Goal: Navigation & Orientation: Find specific page/section

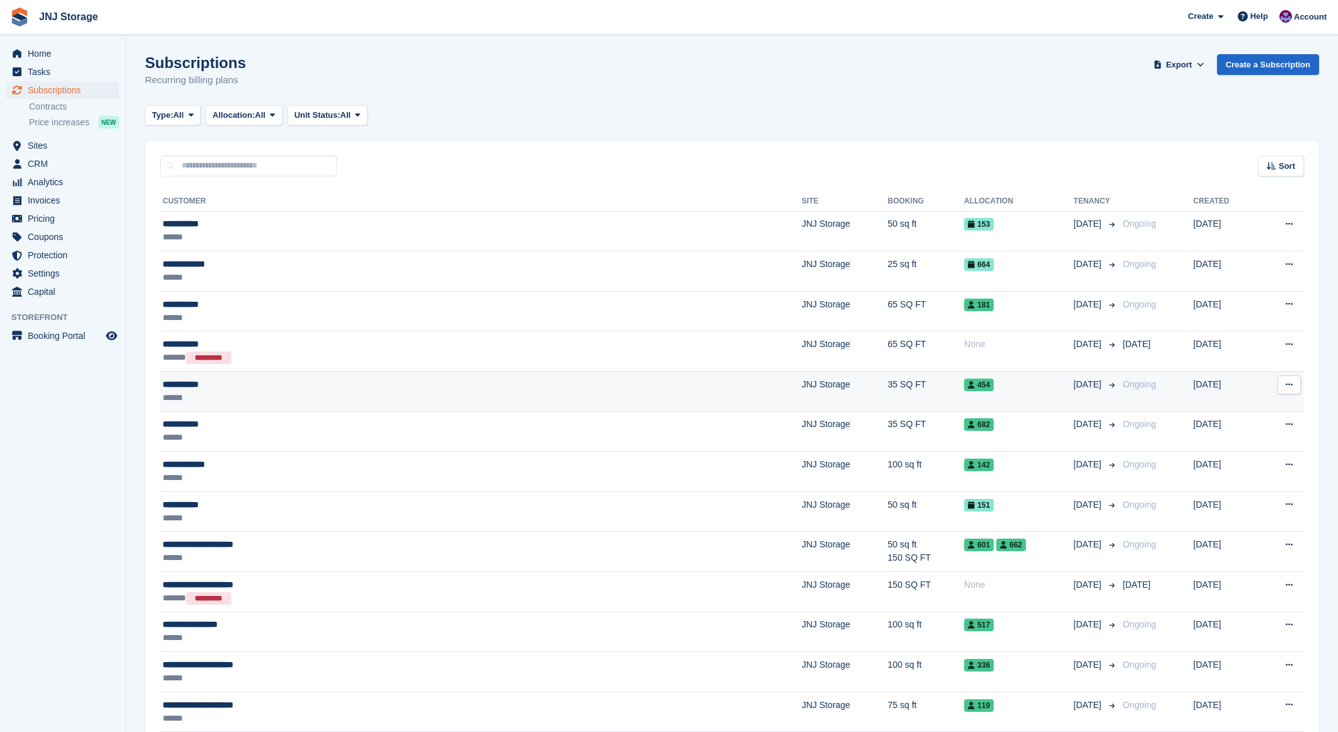
click at [296, 386] on div "**********" at bounding box center [342, 384] width 359 height 13
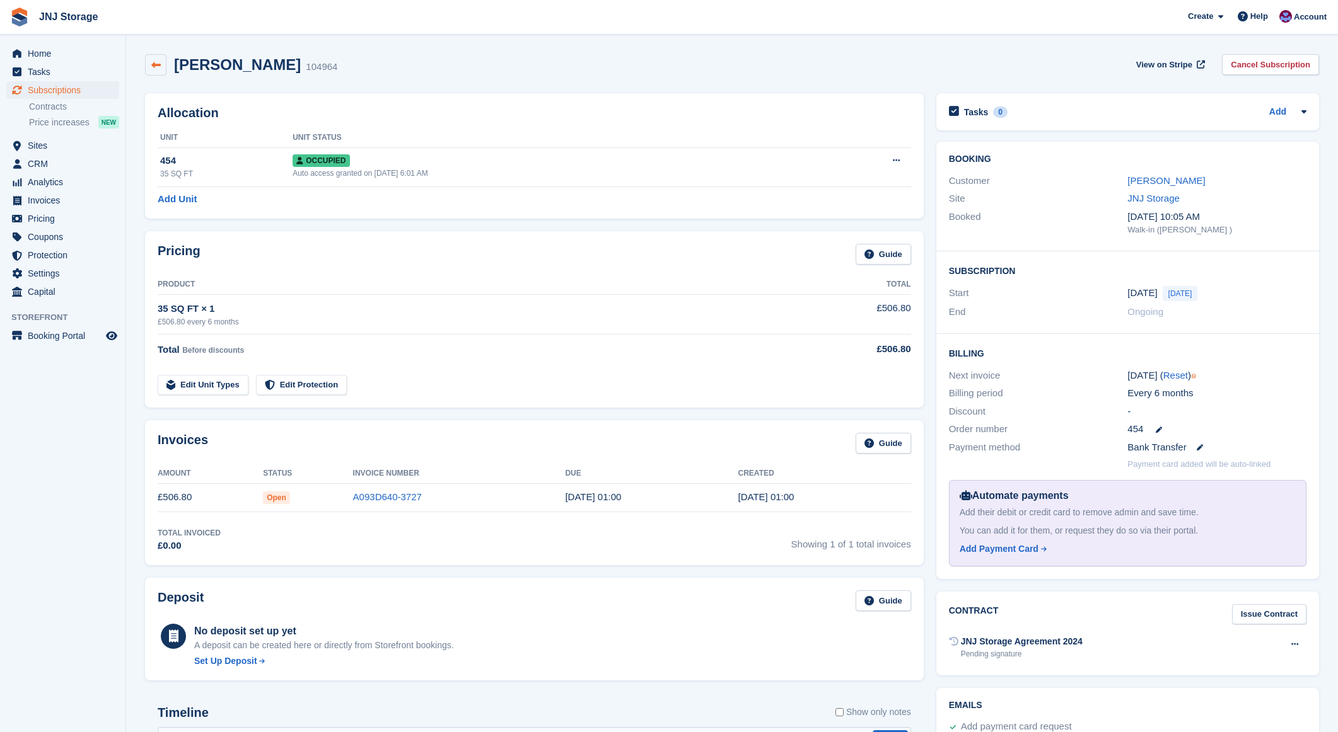
click at [151, 62] on icon at bounding box center [155, 65] width 9 height 9
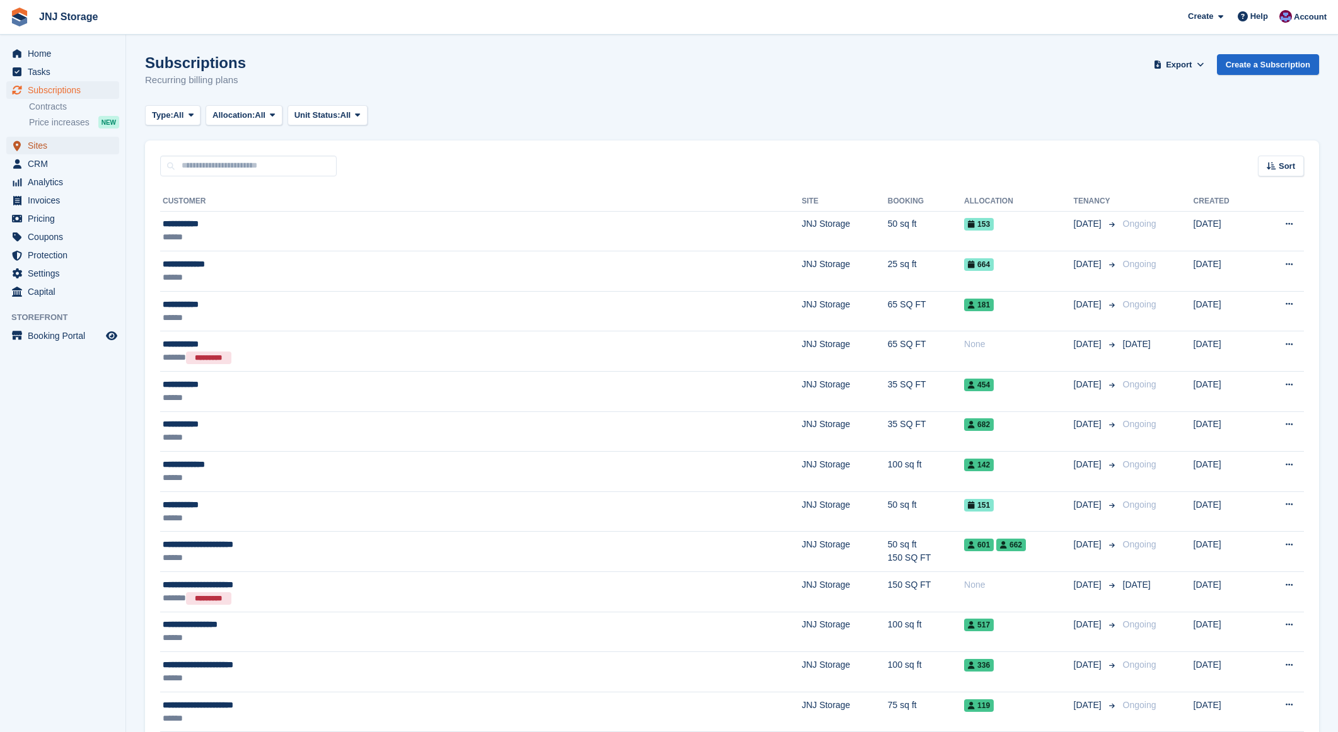
click at [50, 147] on span "Sites" at bounding box center [66, 146] width 76 height 18
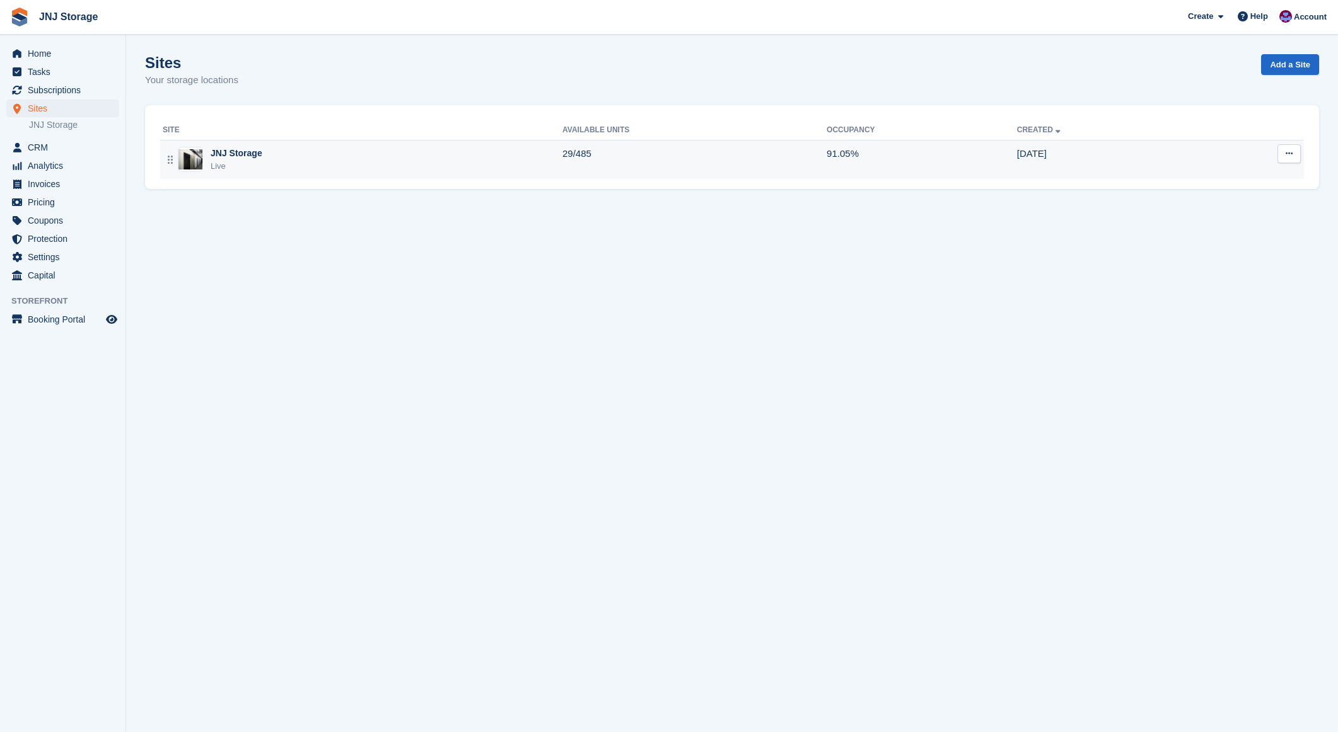
click at [247, 153] on div "JNJ Storage" at bounding box center [237, 153] width 52 height 13
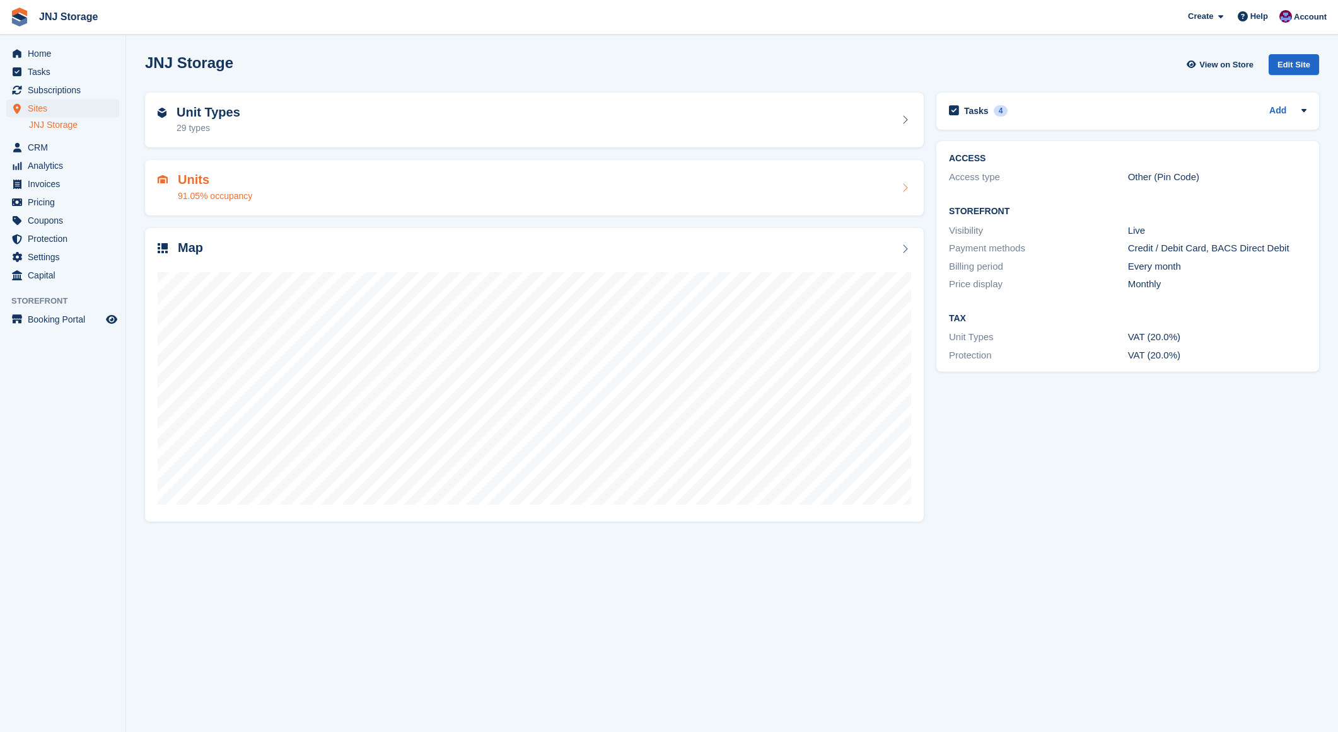
click at [195, 181] on h2 "Units" at bounding box center [215, 180] width 74 height 14
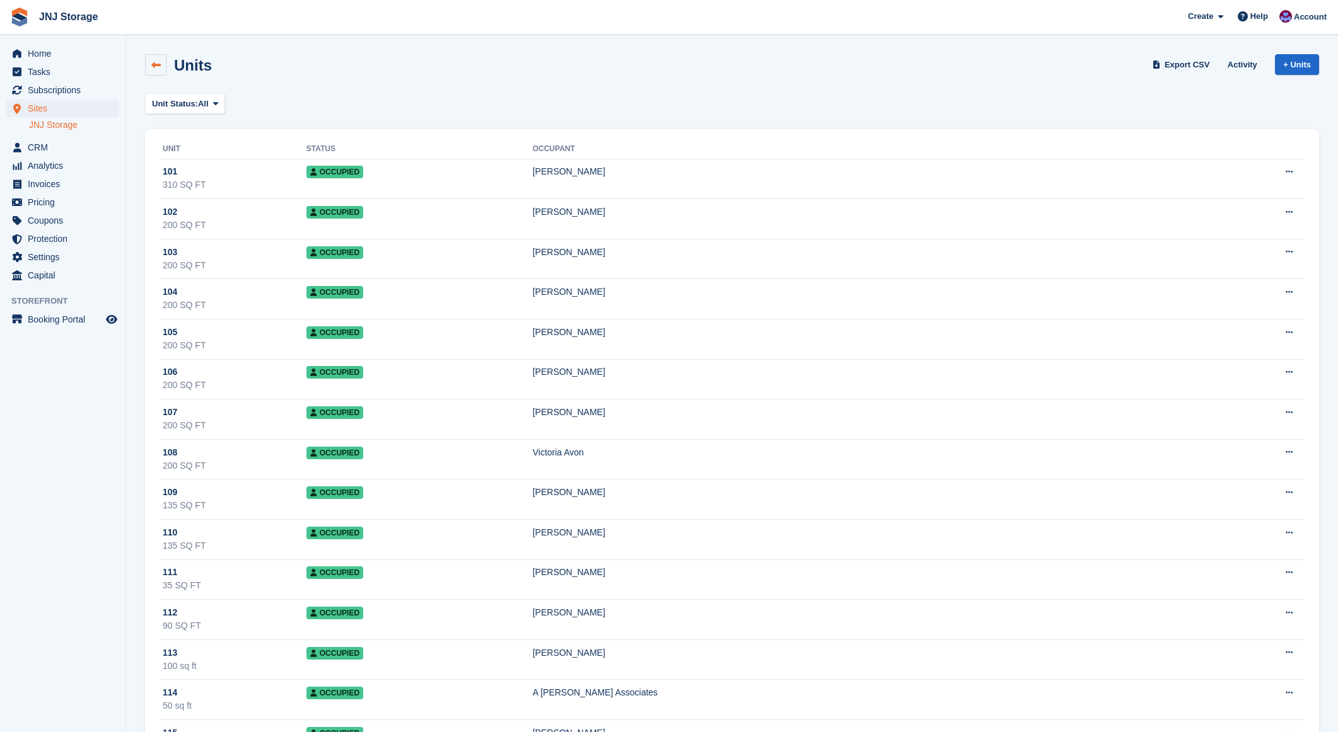
click at [160, 66] on link at bounding box center [155, 64] width 21 height 21
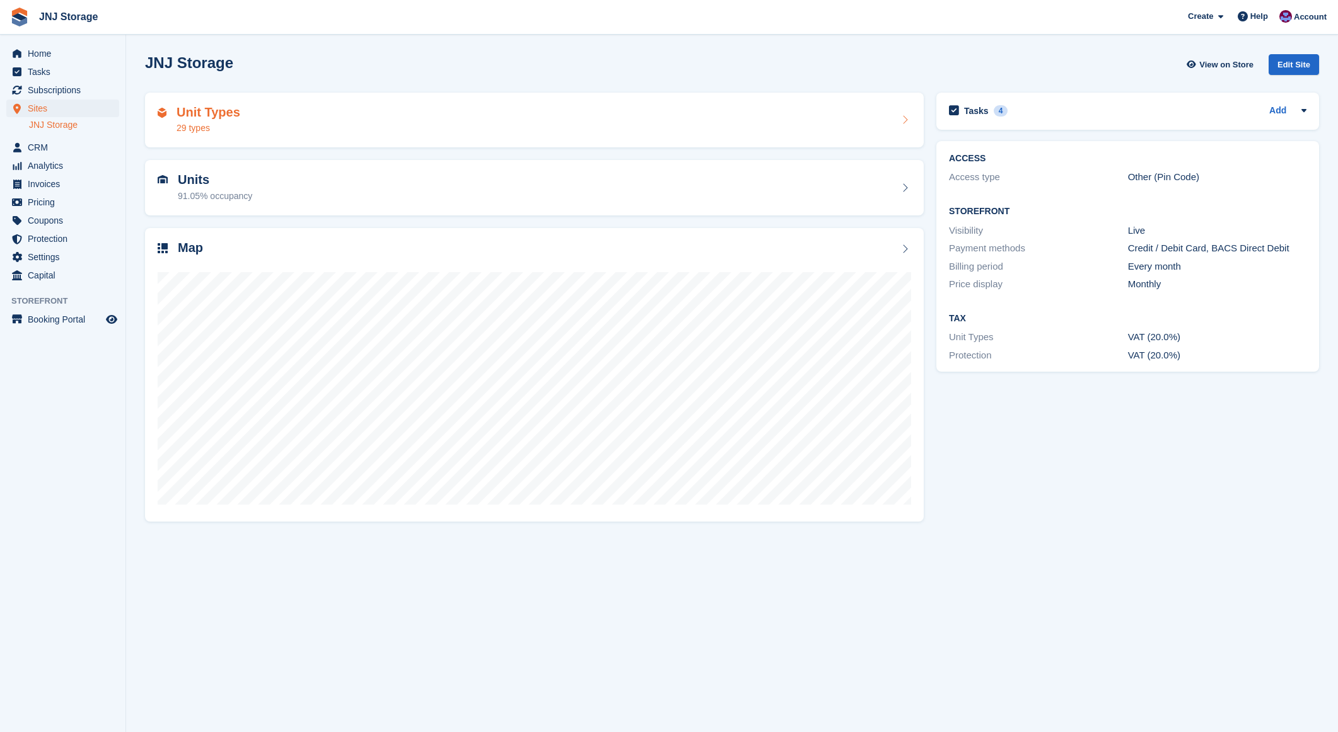
click at [207, 113] on h2 "Unit Types" at bounding box center [208, 112] width 64 height 14
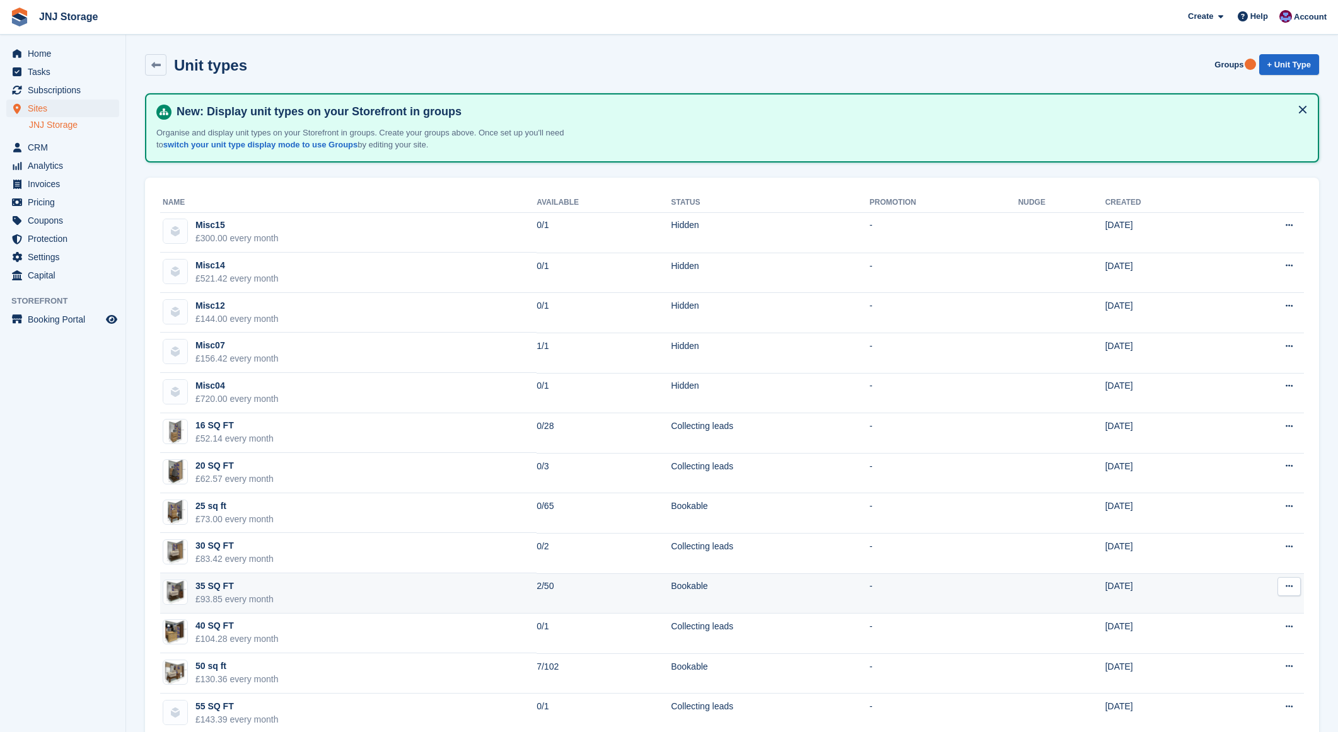
click at [319, 597] on td "35 SQ FT £93.85 every month" at bounding box center [348, 594] width 376 height 40
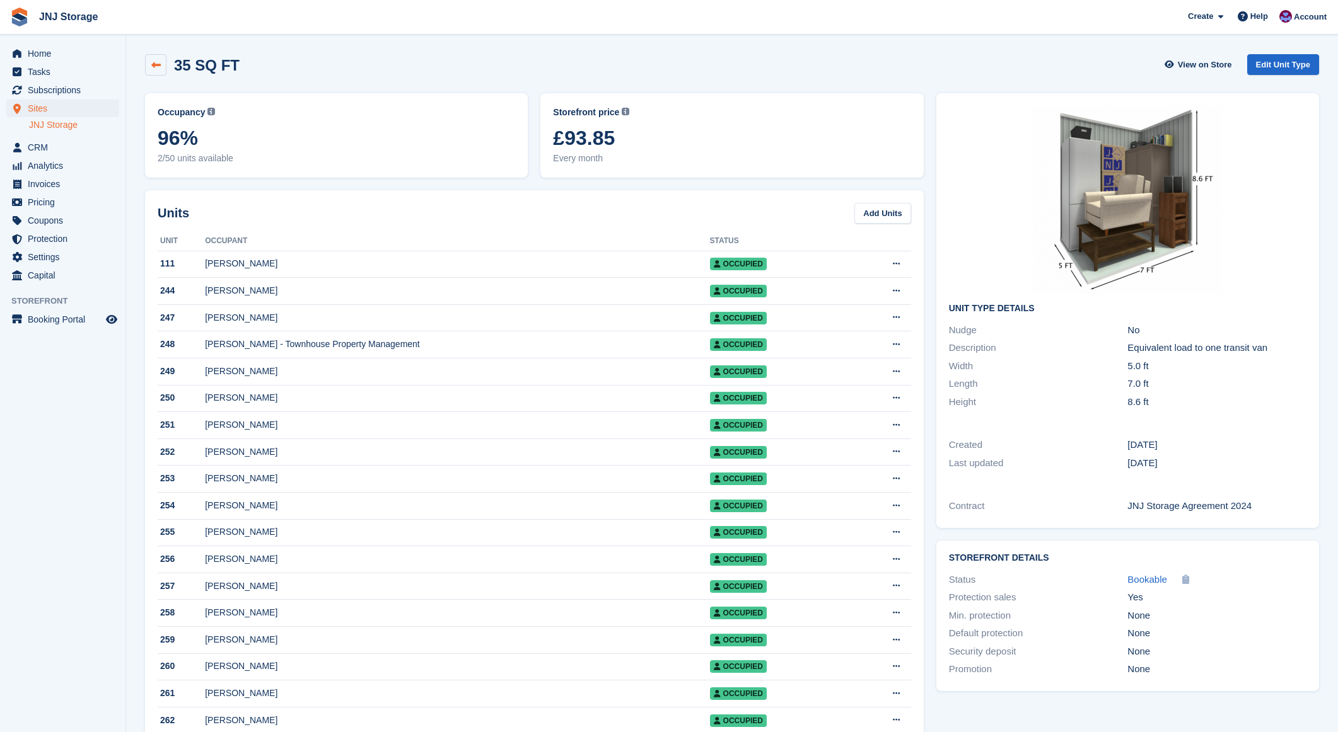
click at [162, 71] on link at bounding box center [155, 64] width 21 height 21
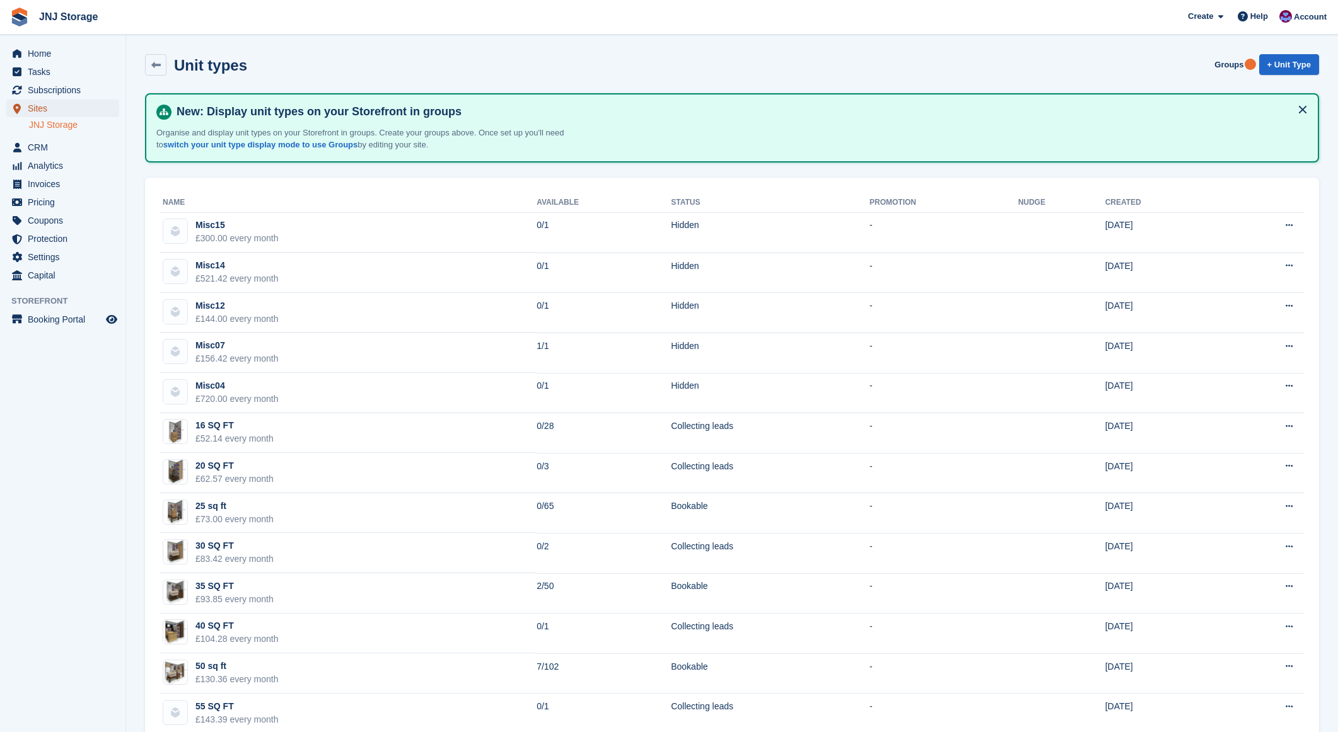
click at [81, 108] on span "Sites" at bounding box center [66, 109] width 76 height 18
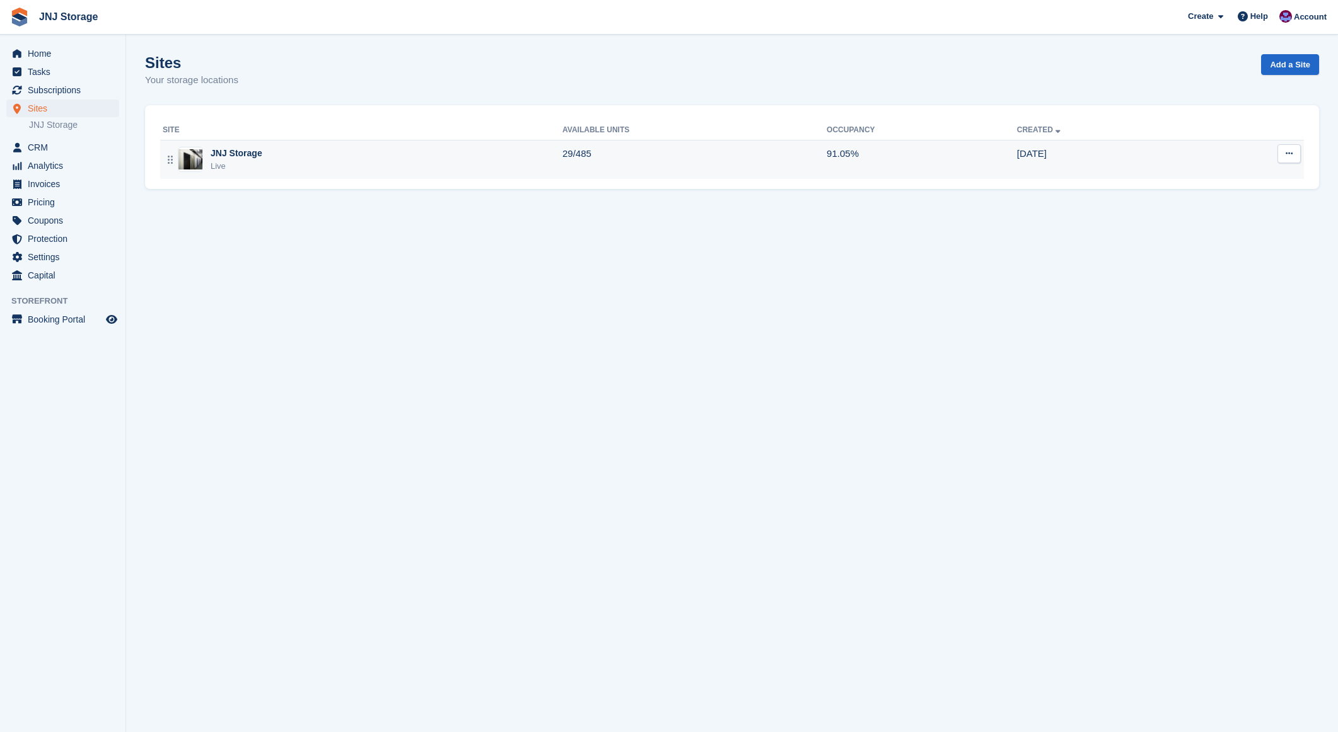
click at [251, 151] on div "JNJ Storage" at bounding box center [237, 153] width 52 height 13
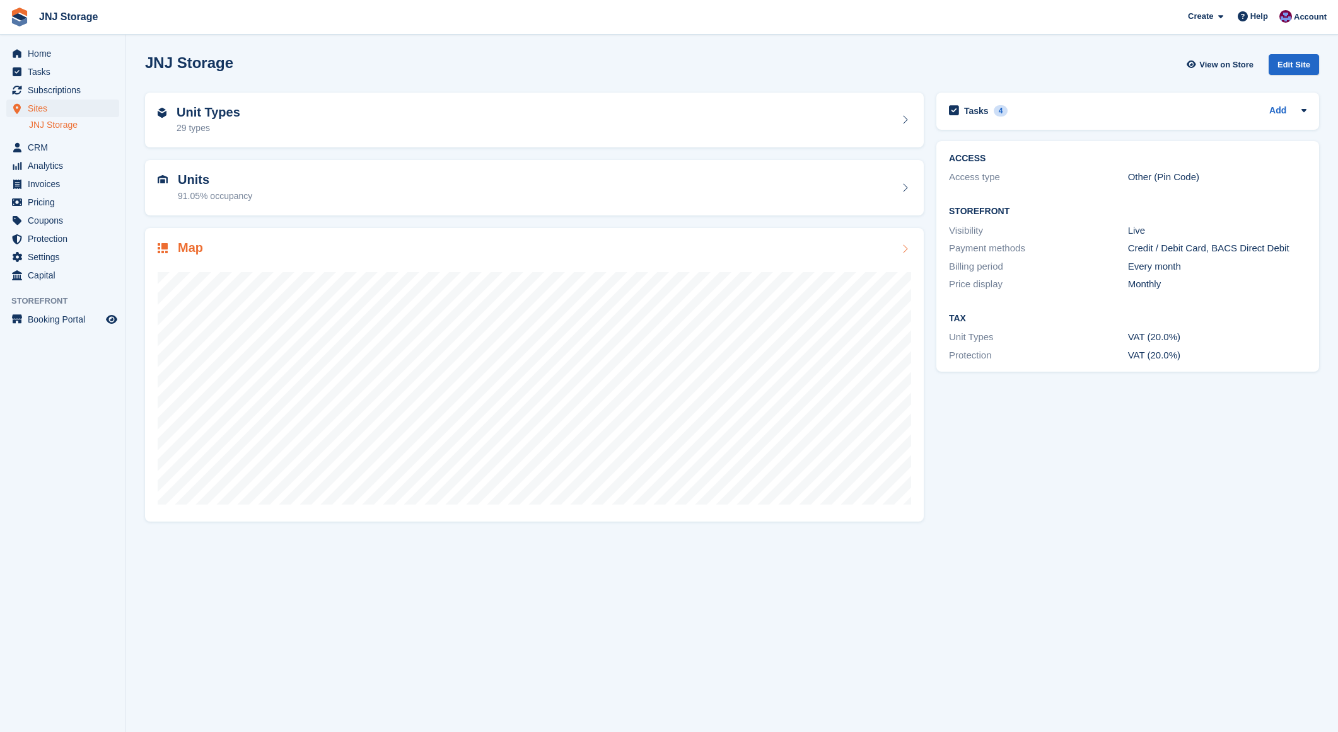
click at [202, 252] on h2 "Map" at bounding box center [190, 248] width 25 height 14
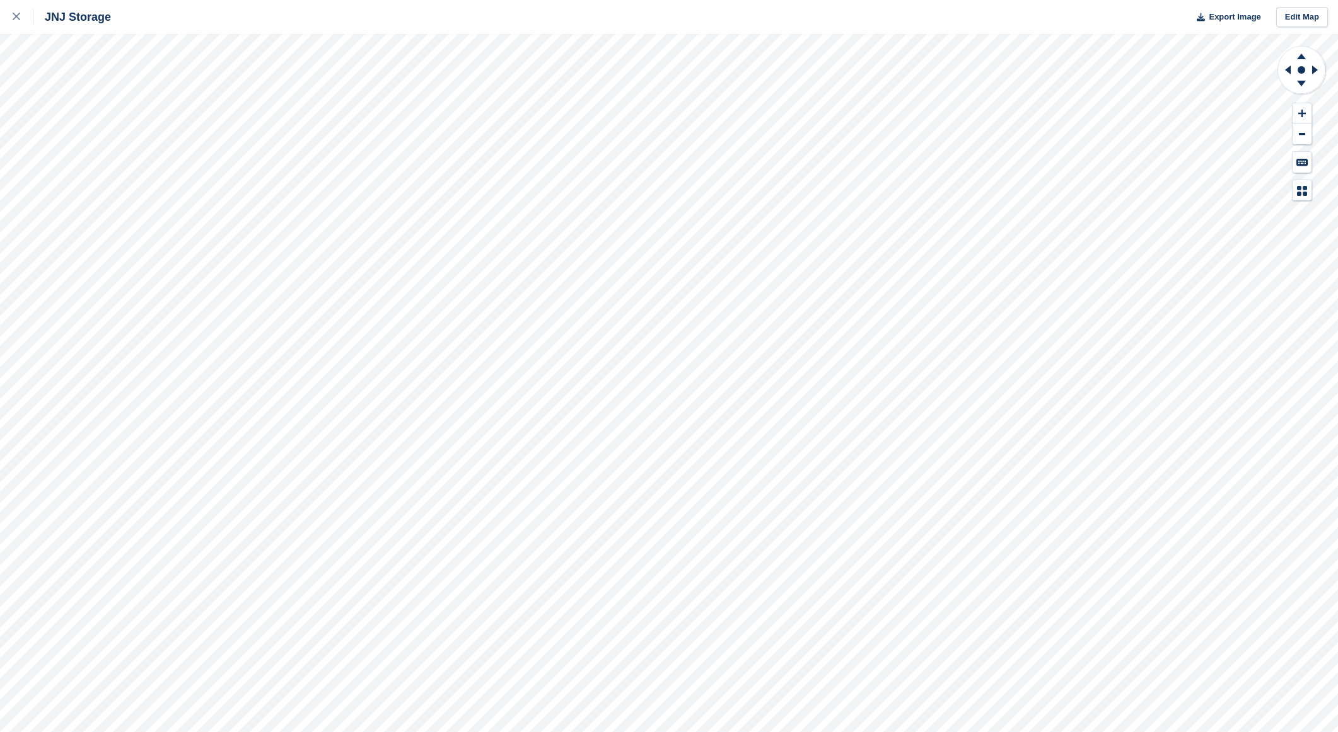
click at [86, 170] on div "JNJ Storage Export Image Edit Map" at bounding box center [669, 366] width 1338 height 732
click at [7, 11] on link at bounding box center [16, 17] width 33 height 34
click at [86, 165] on div "JNJ Storage Export Image Edit Map" at bounding box center [669, 366] width 1338 height 732
